Goal: Task Accomplishment & Management: Use online tool/utility

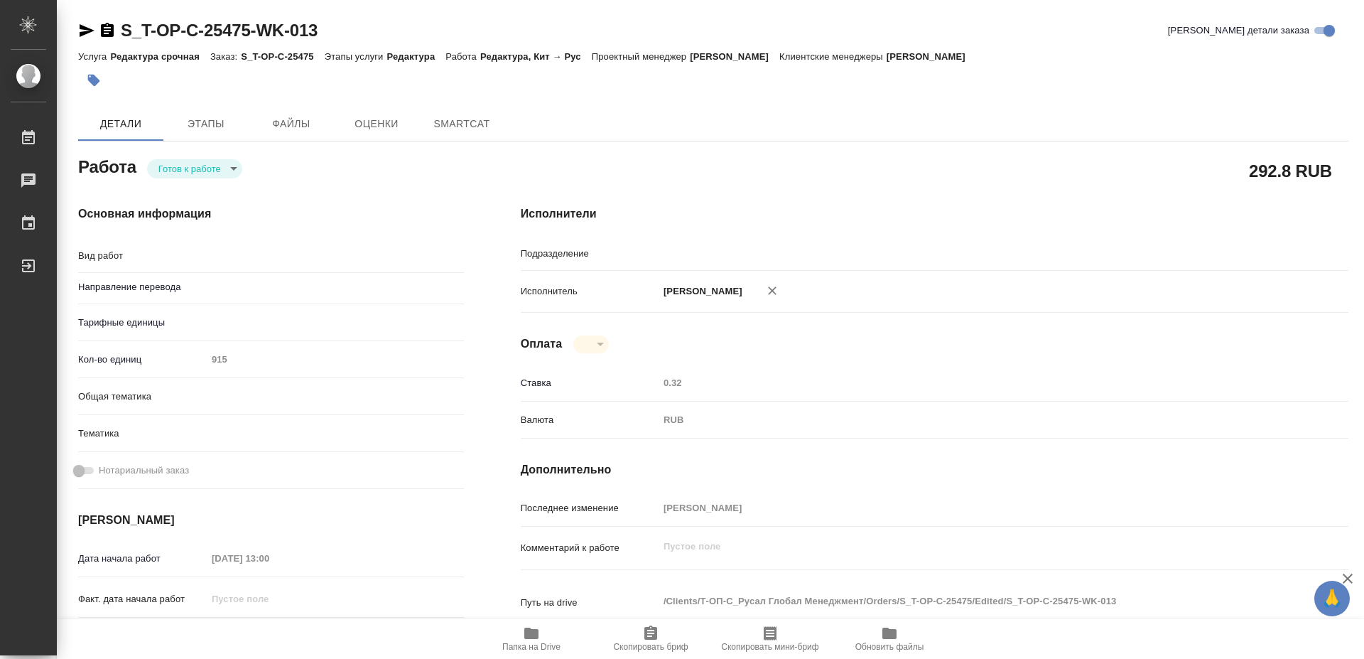
type textarea "x"
type textarea "Редактура"
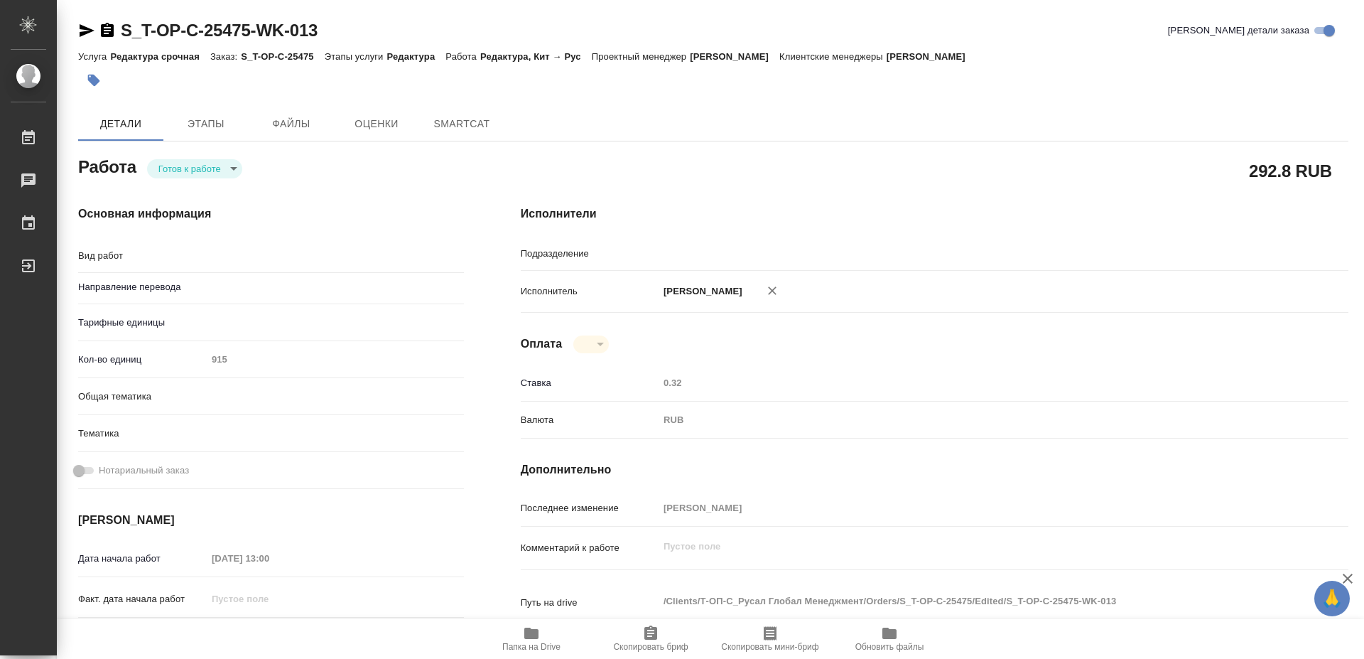
type textarea "x"
type input "кит-рус"
type input "TechLinguists"
type textarea "x"
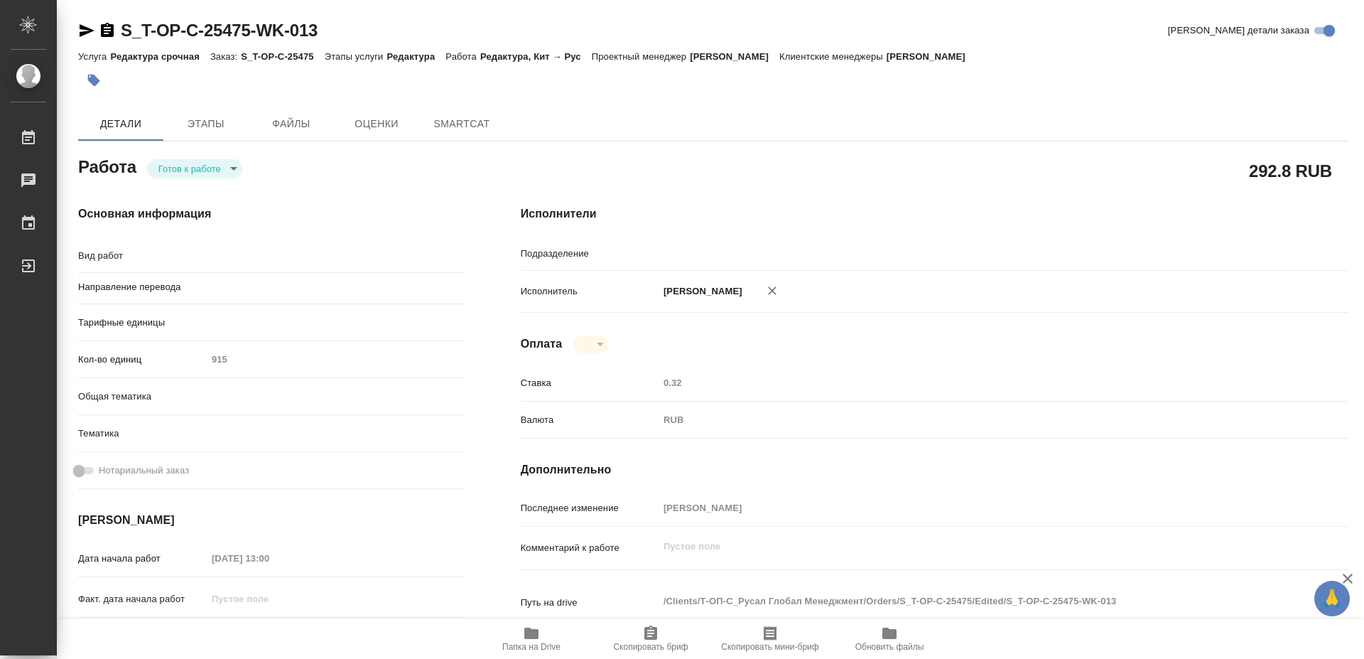
type textarea "x"
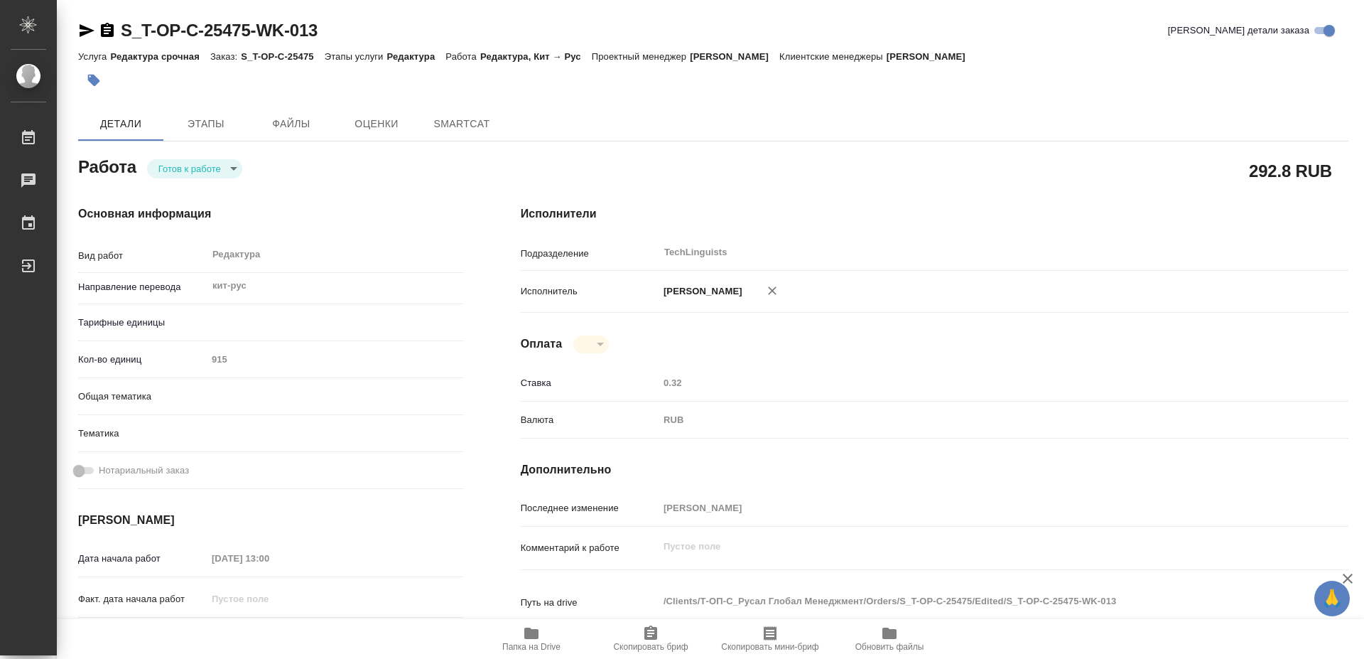
type textarea "x"
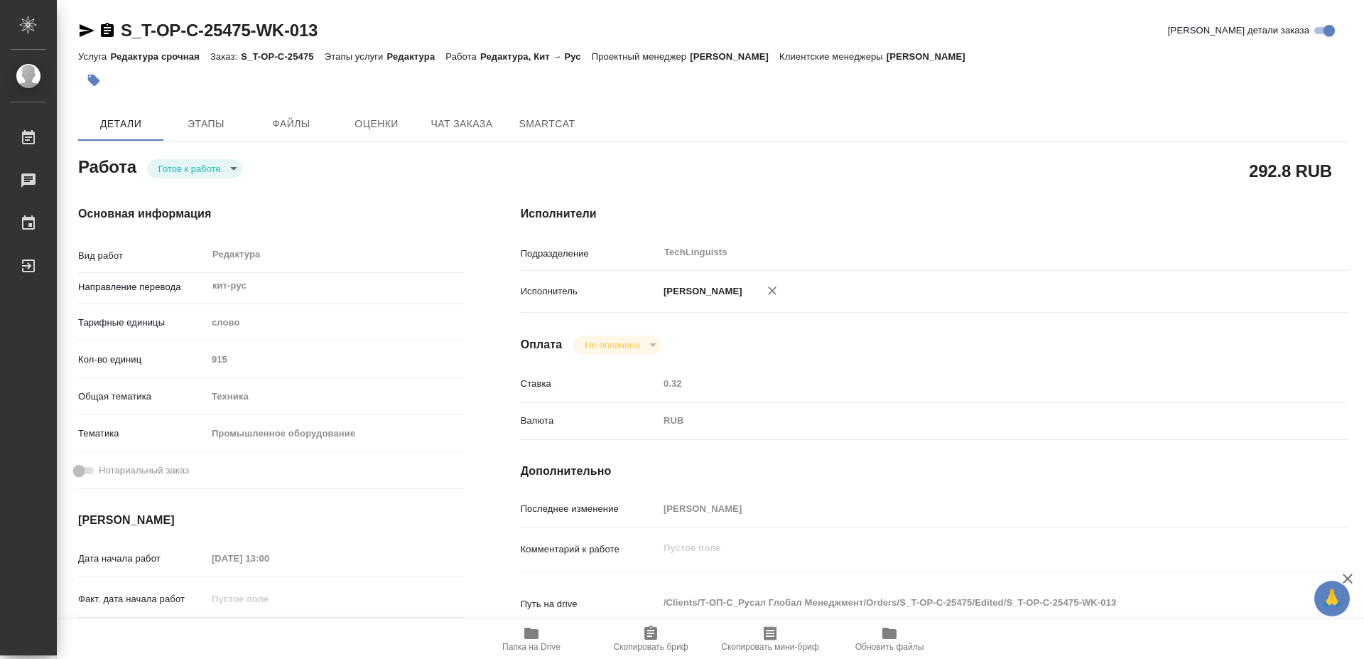
type textarea "x"
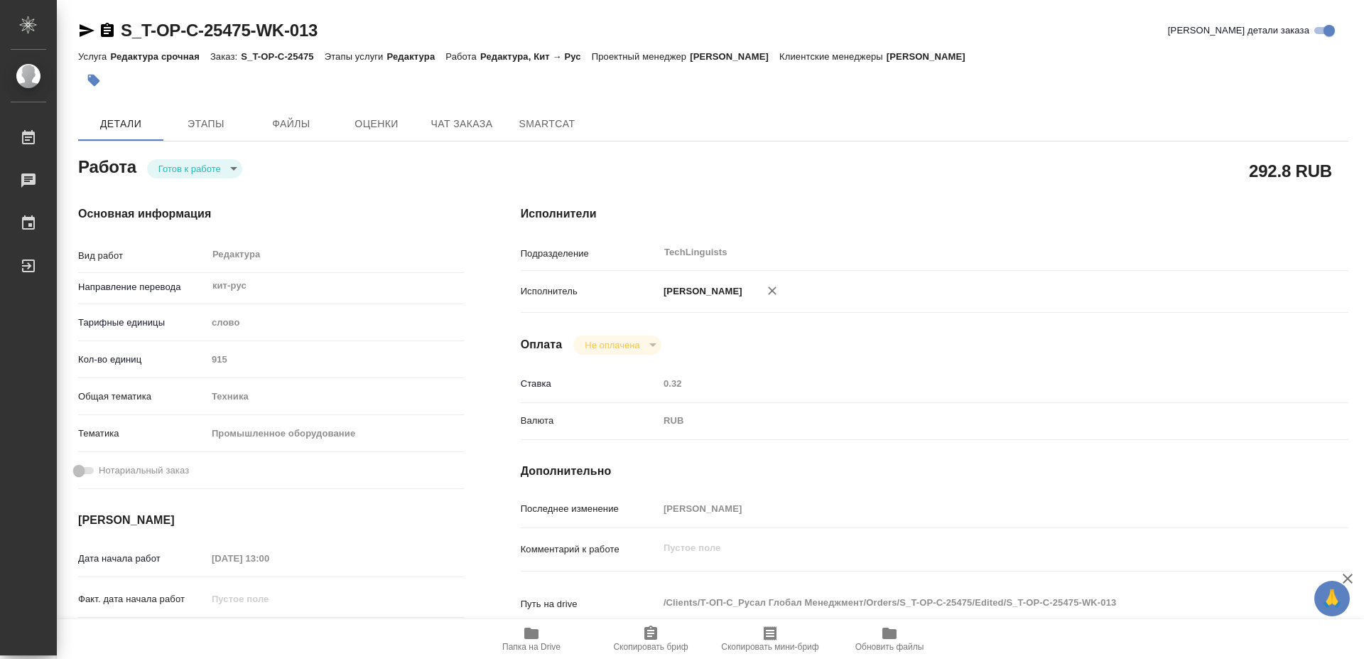
type textarea "x"
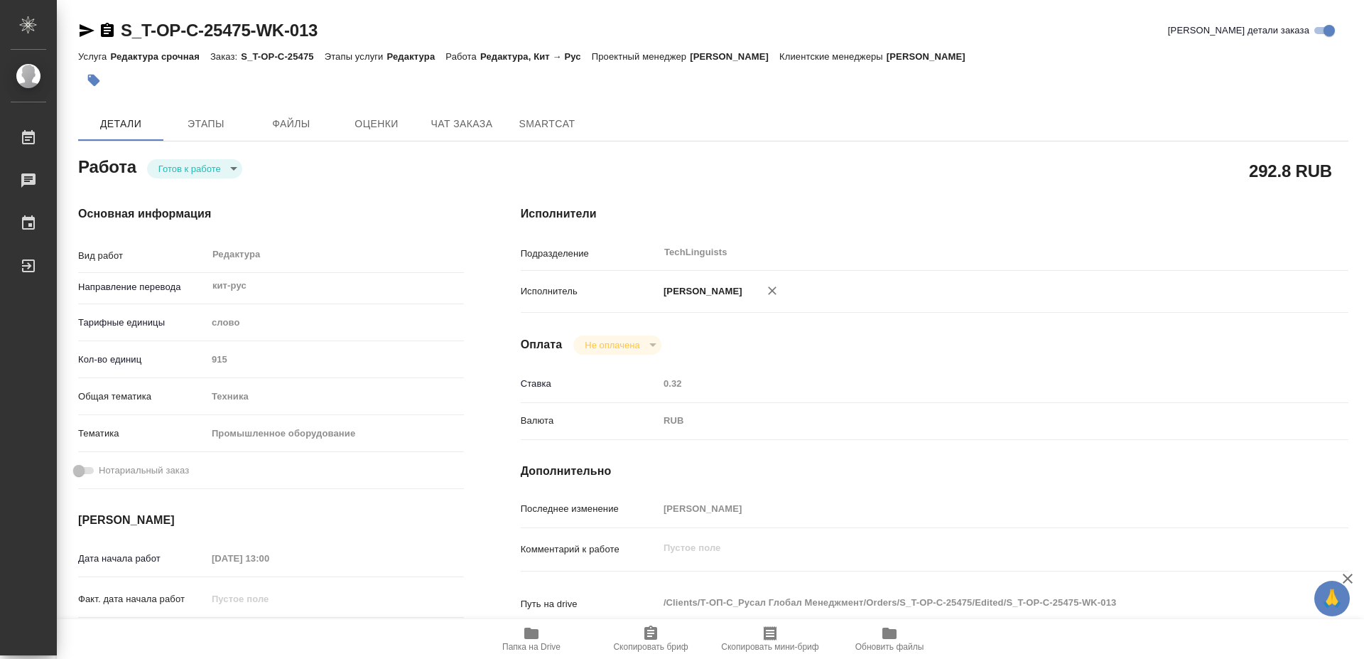
type textarea "x"
click at [662, 636] on span "Скопировать бриф" at bounding box center [651, 638] width 102 height 27
